Goal: Information Seeking & Learning: Learn about a topic

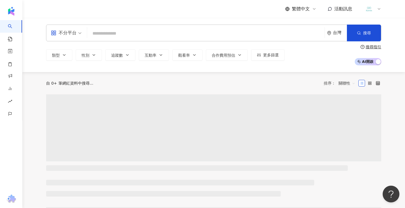
click at [121, 34] on input "search" at bounding box center [205, 33] width 233 height 11
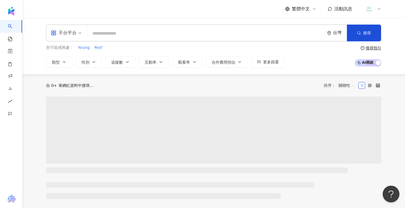
type input "**********"
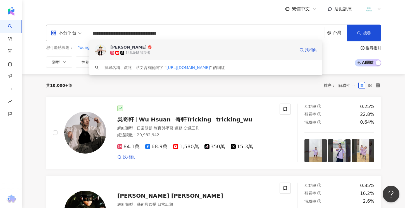
click at [175, 52] on div "146,048 追蹤者" at bounding box center [202, 53] width 185 height 6
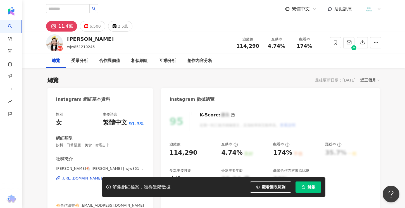
click at [311, 187] on span "解鎖" at bounding box center [312, 187] width 8 height 4
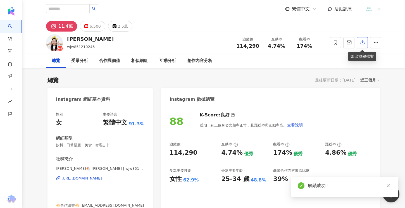
click at [362, 43] on icon "button" at bounding box center [362, 42] width 5 height 5
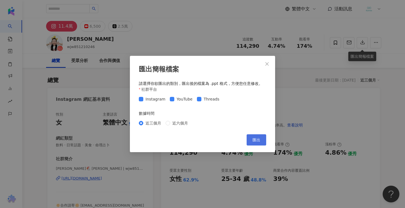
click at [256, 143] on button "匯出" at bounding box center [257, 139] width 20 height 11
